Goal: Communication & Community: Answer question/provide support

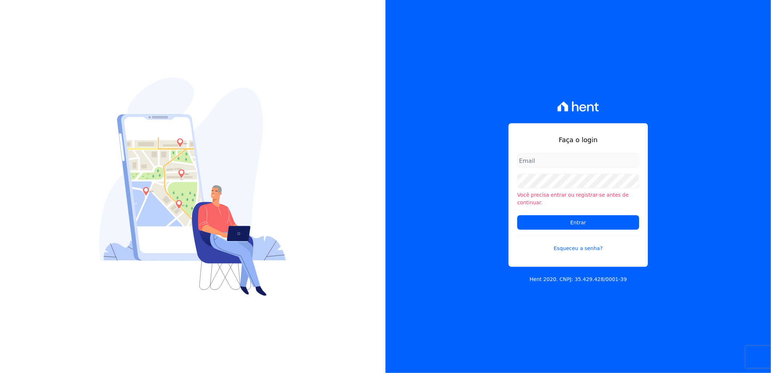
type input "[PERSON_NAME][EMAIL_ADDRESS][DOMAIN_NAME]"
click at [571, 227] on form "artur@fontouraengenharia.com.br Você precisa entrar ou registrar-se antes de co…" at bounding box center [578, 206] width 122 height 107
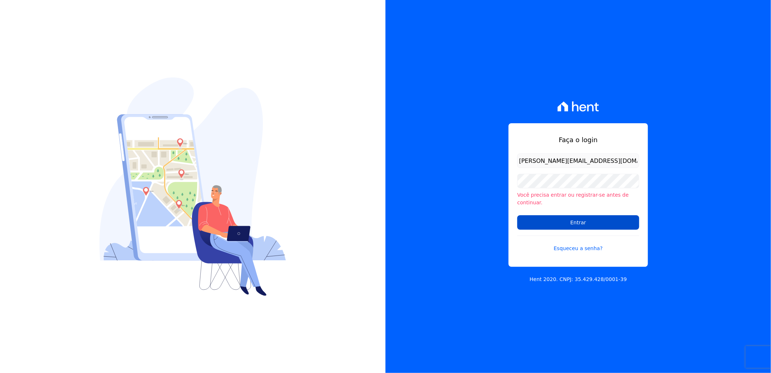
click at [570, 222] on input "Entrar" at bounding box center [578, 222] width 122 height 15
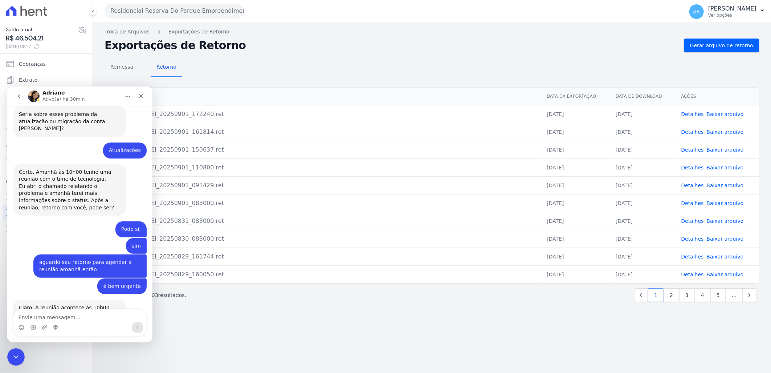
scroll to position [400, 0]
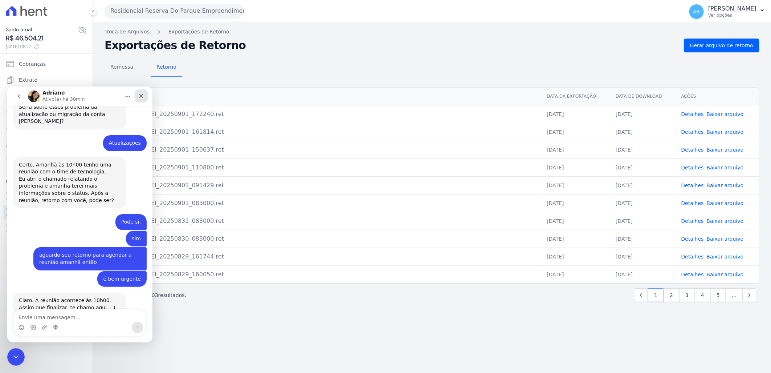
click at [142, 95] on icon "Fechar" at bounding box center [141, 96] width 6 height 6
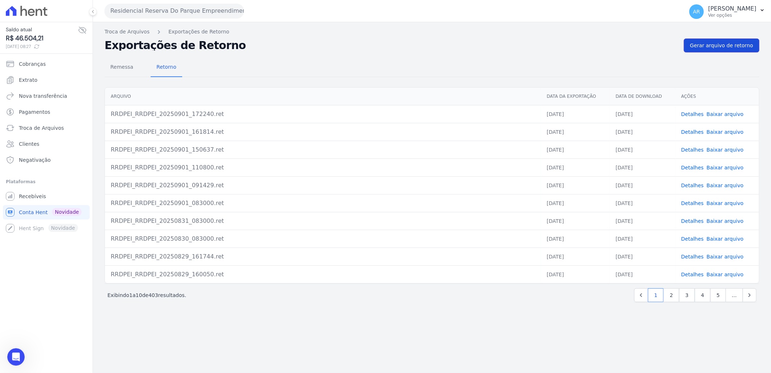
click at [711, 46] on span "Gerar arquivo de retorno" at bounding box center [721, 45] width 63 height 7
click at [723, 118] on td "Detalhes Baixar arquivo" at bounding box center [718, 114] width 84 height 18
click at [723, 114] on link "Baixar arquivo" at bounding box center [725, 114] width 37 height 6
click at [741, 47] on span "Gerar arquivo de retorno" at bounding box center [721, 45] width 63 height 7
click at [722, 10] on p "[PERSON_NAME]" at bounding box center [732, 8] width 48 height 7
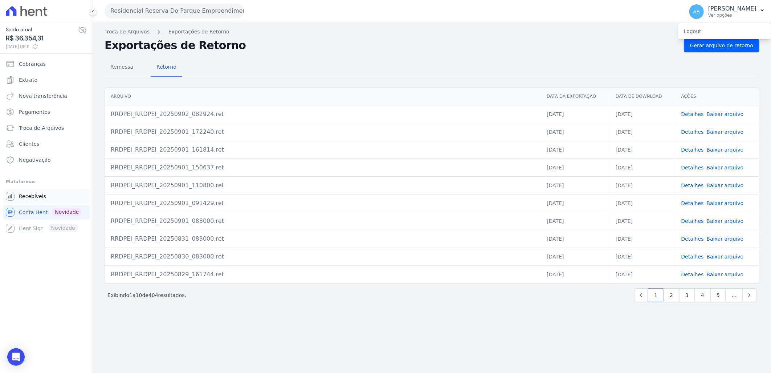
click at [26, 197] on span "Recebíveis" at bounding box center [32, 195] width 27 height 7
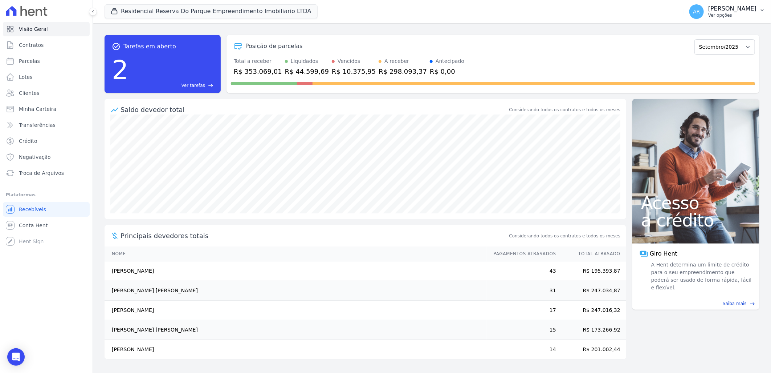
click at [744, 14] on p "Ver opções" at bounding box center [732, 15] width 48 height 6
click at [704, 52] on link "Faturas" at bounding box center [724, 47] width 93 height 13
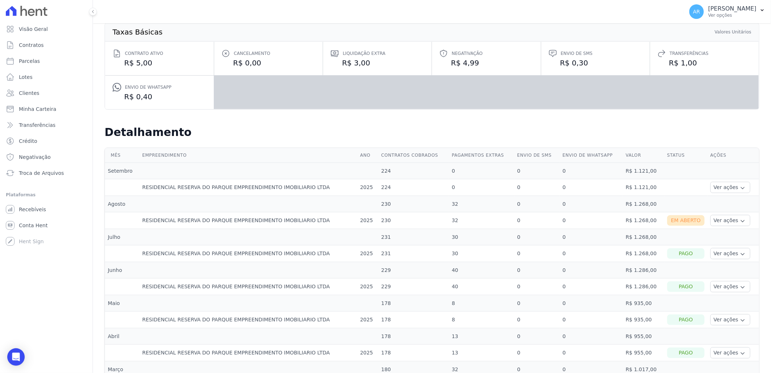
scroll to position [81, 0]
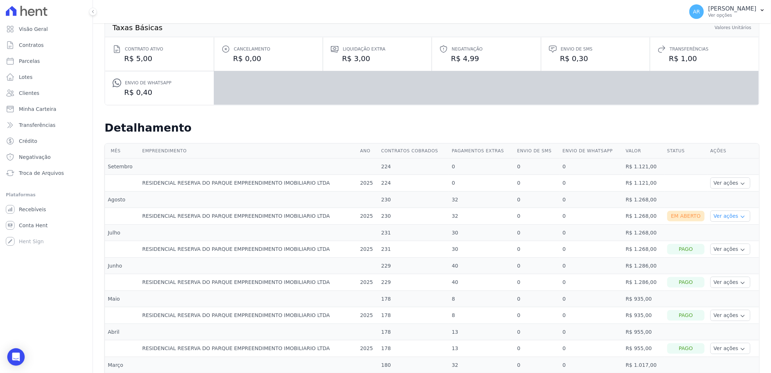
click at [715, 216] on button "Ver ações" at bounding box center [731, 215] width 40 height 11
click at [723, 237] on link "Ver boleto" at bounding box center [740, 236] width 54 height 8
click at [725, 235] on link "Ver boleto" at bounding box center [740, 236] width 54 height 8
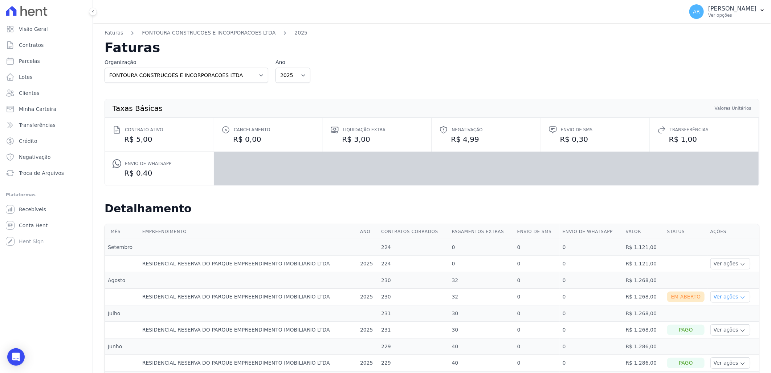
click at [711, 296] on button "Ver ações" at bounding box center [731, 296] width 40 height 11
click at [728, 325] on link "Nota fiscal eletrônica" at bounding box center [740, 326] width 54 height 8
click at [38, 211] on span "Recebíveis" at bounding box center [32, 209] width 27 height 7
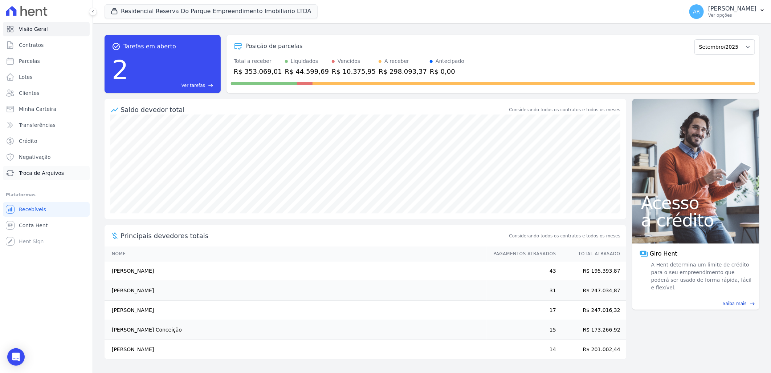
click at [50, 169] on span "Troca de Arquivos" at bounding box center [41, 172] width 45 height 7
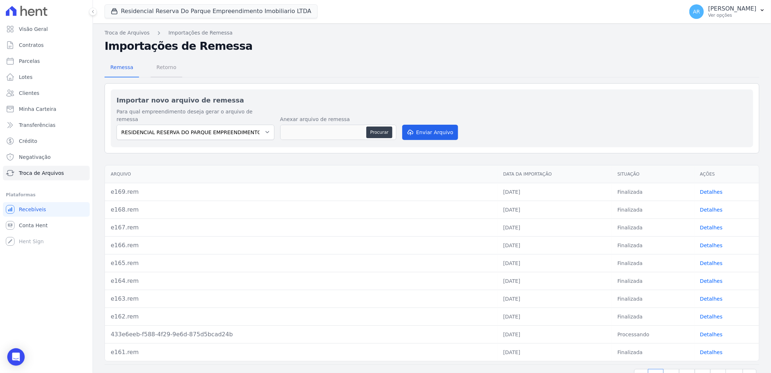
click at [166, 70] on span "Retorno" at bounding box center [166, 67] width 29 height 15
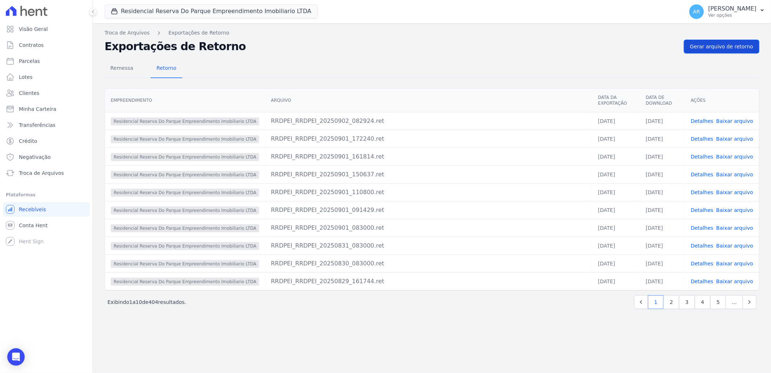
drag, startPoint x: 714, startPoint y: 33, endPoint x: 714, endPoint y: 47, distance: 13.8
click at [716, 36] on nav "Troca de Arquivos Exportações de Retorno" at bounding box center [432, 33] width 655 height 8
click at [714, 47] on span "Gerar arquivo de retorno" at bounding box center [721, 46] width 63 height 7
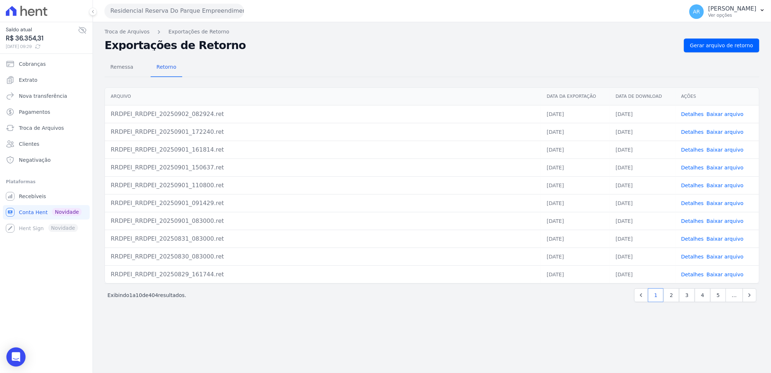
click at [8, 364] on body "Saldo atual R$ 36.354,31 [DATE] 09:29 Cobranças Extrato Nova transferência Paga…" at bounding box center [385, 186] width 771 height 373
click at [13, 351] on div "Open Intercom Messenger" at bounding box center [16, 356] width 19 height 19
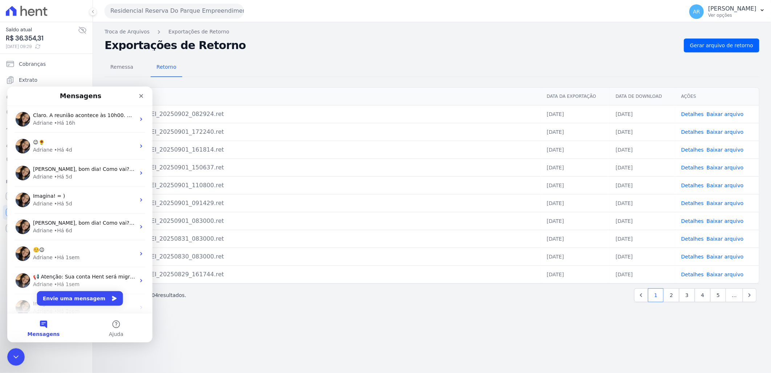
drag, startPoint x: 97, startPoint y: 309, endPoint x: 90, endPoint y: 302, distance: 9.3
click at [93, 307] on div "Adriane • Há 2sem" at bounding box center [84, 311] width 102 height 8
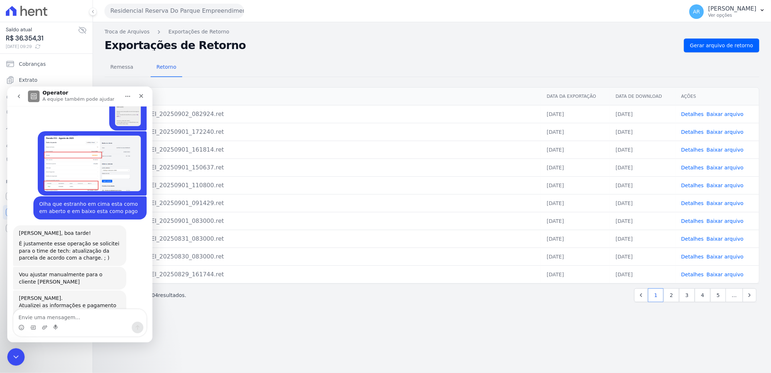
scroll to position [1143, 0]
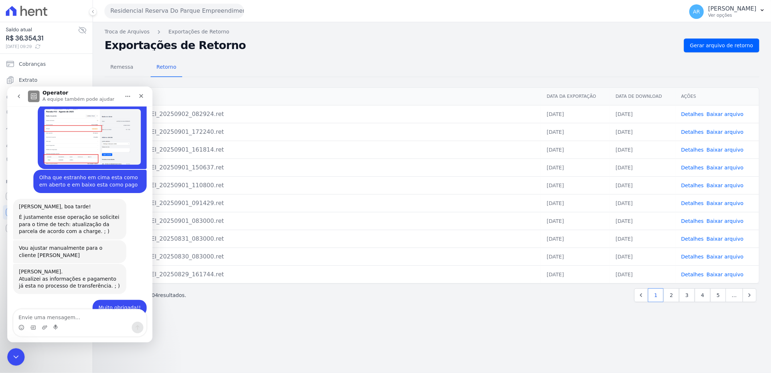
click at [16, 98] on icon "go back" at bounding box center [19, 96] width 6 height 6
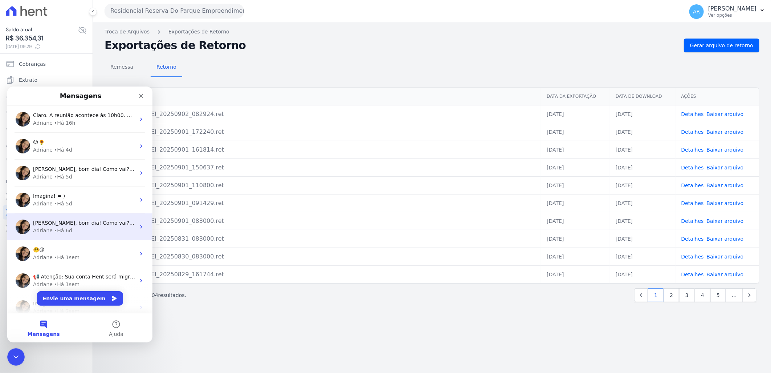
scroll to position [0, 0]
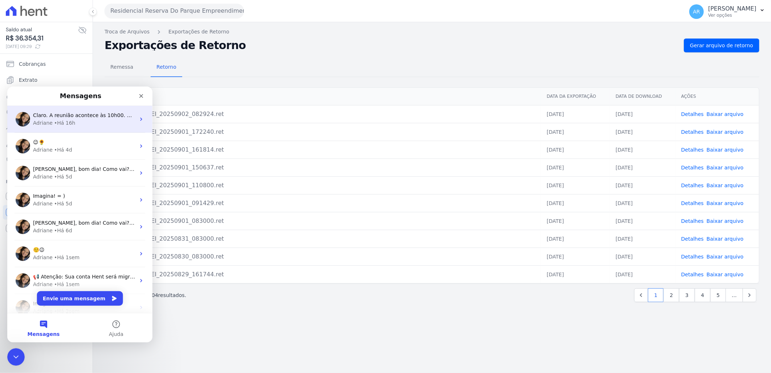
click at [74, 123] on div "Adriane • Há 16h" at bounding box center [84, 123] width 102 height 8
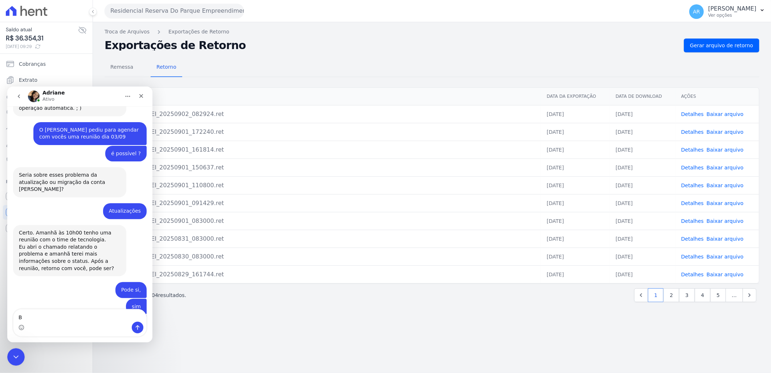
scroll to position [400, 0]
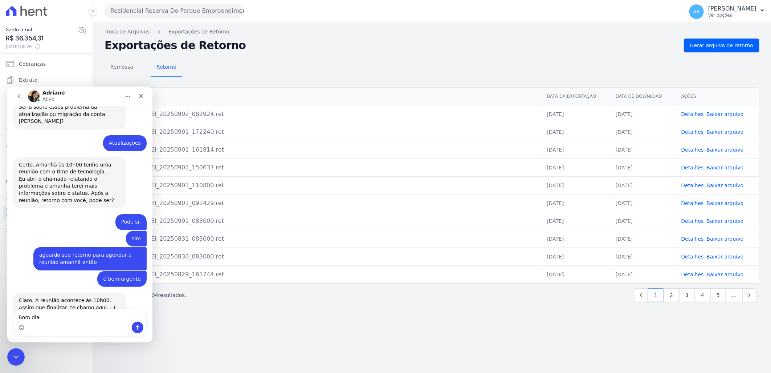
type textarea "Bom dia"
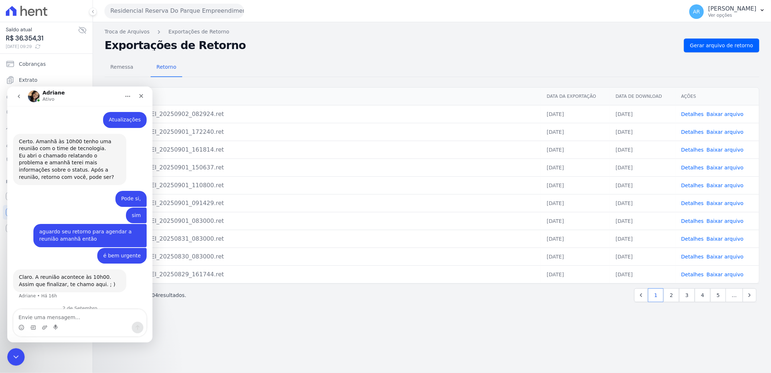
scroll to position [441, 0]
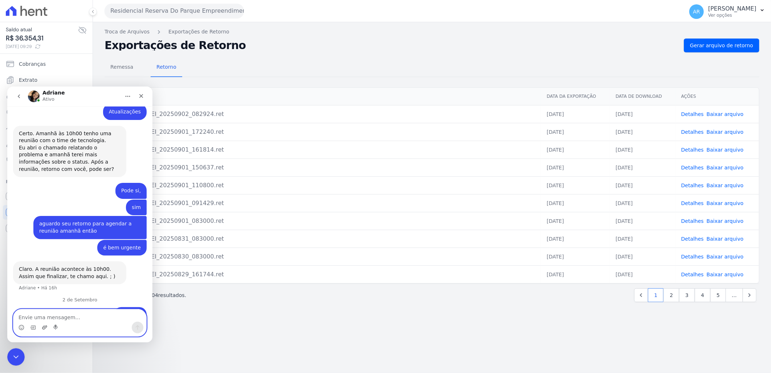
click at [44, 326] on icon "Upload do anexo" at bounding box center [44, 327] width 5 height 4
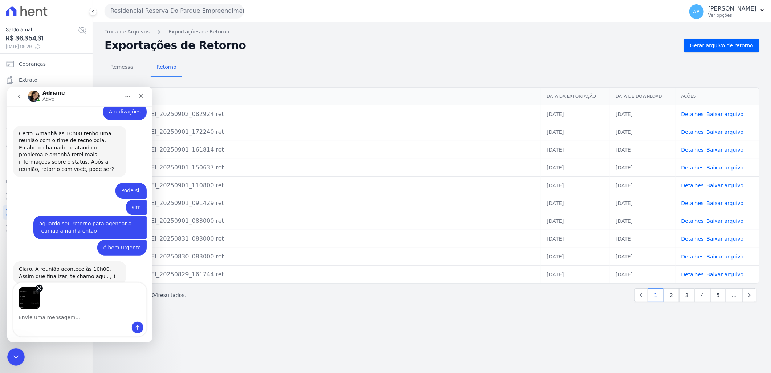
scroll to position [467, 0]
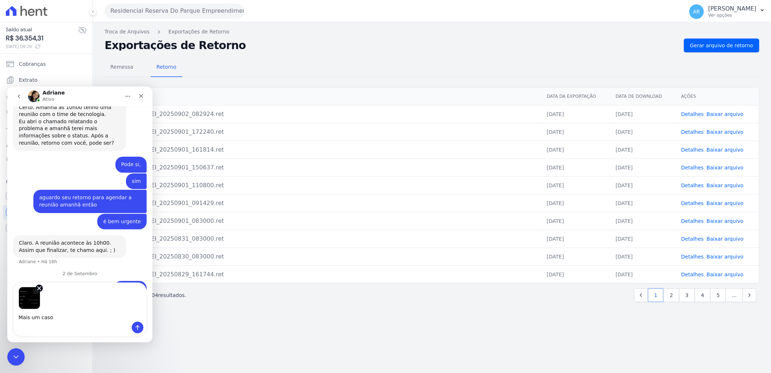
type textarea "Mais um caso"
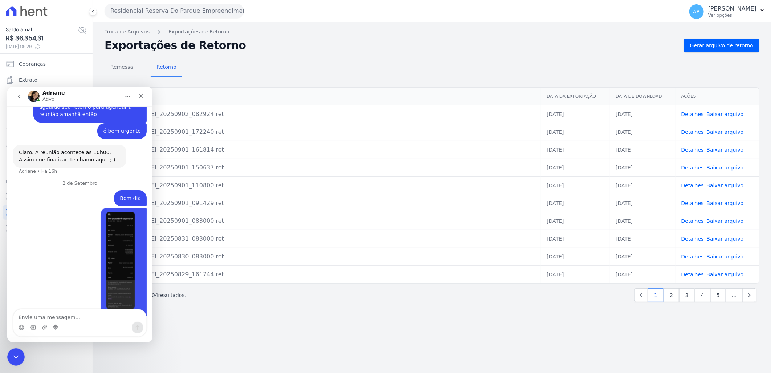
scroll to position [558, 0]
